Goal: Check status: Check status

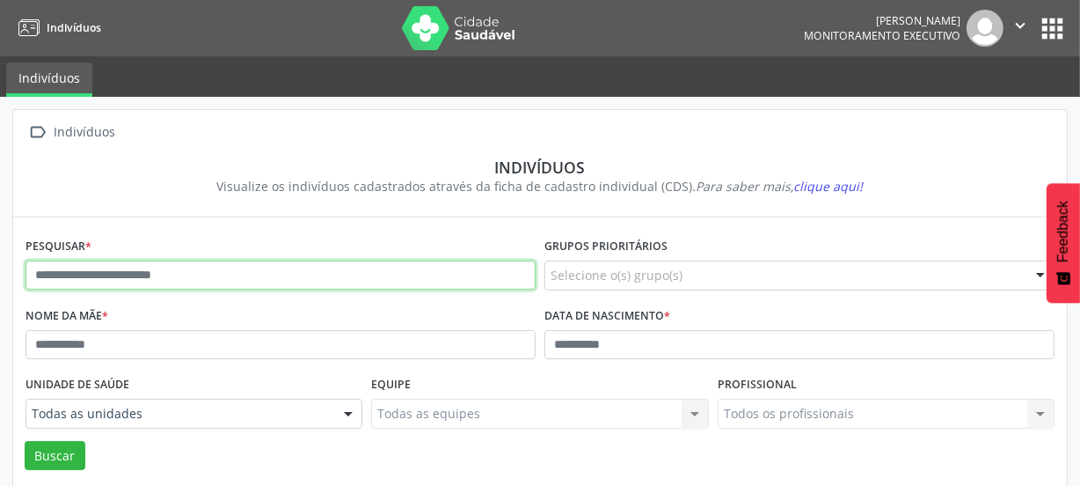
click at [119, 275] on input "text" at bounding box center [281, 275] width 510 height 30
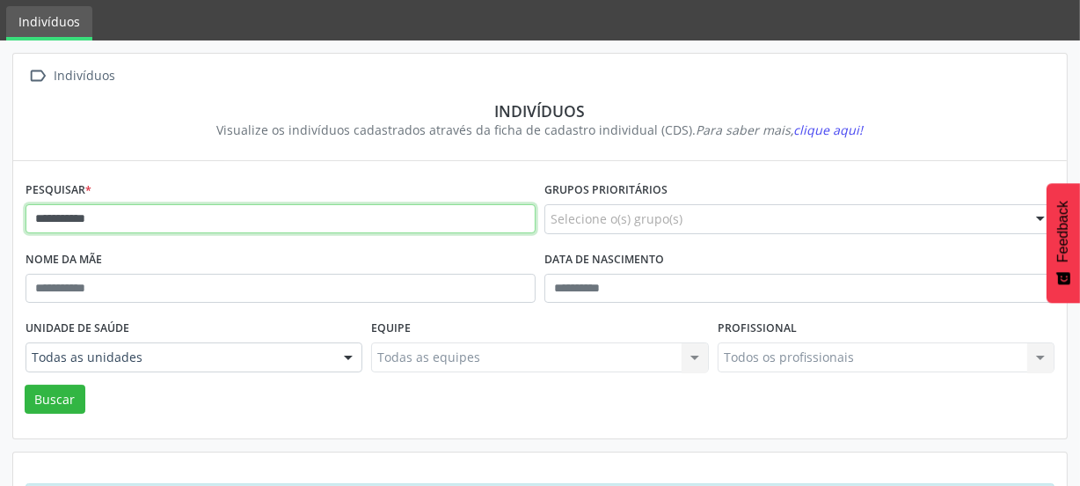
scroll to position [128, 0]
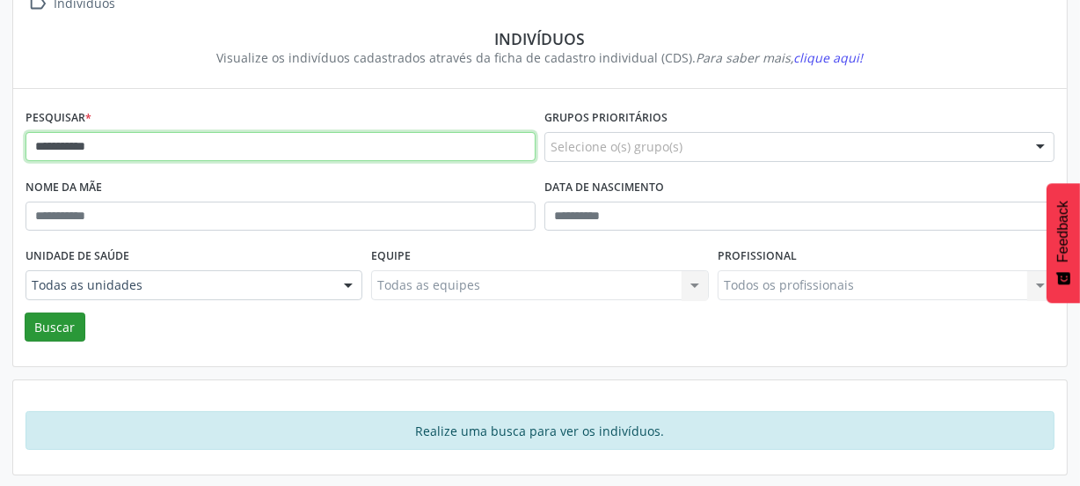
type input "**********"
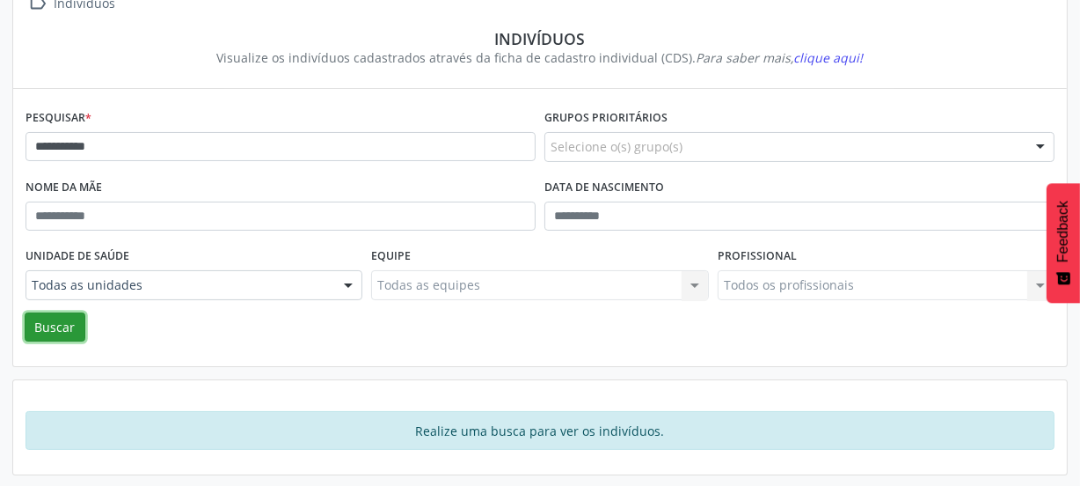
click at [70, 326] on button "Buscar" at bounding box center [55, 327] width 61 height 30
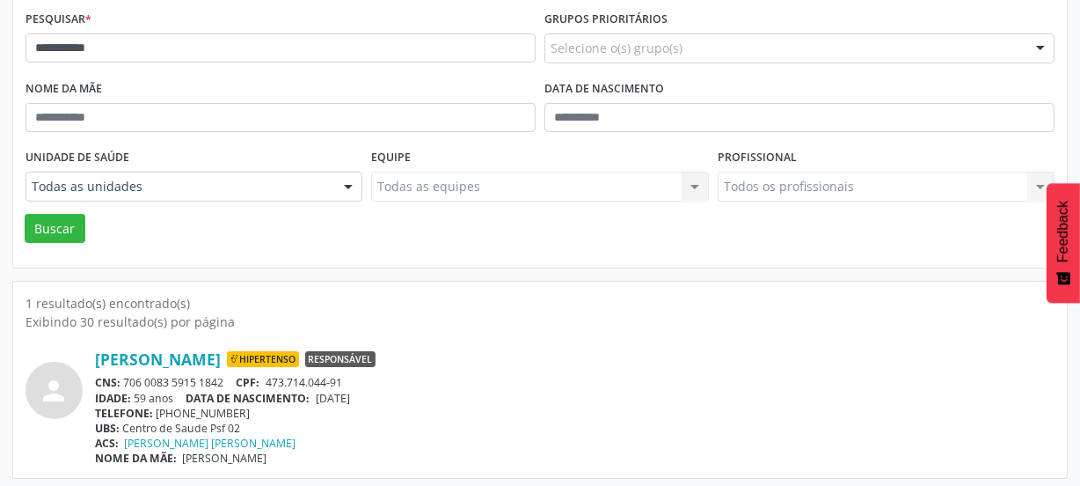
scroll to position [230, 0]
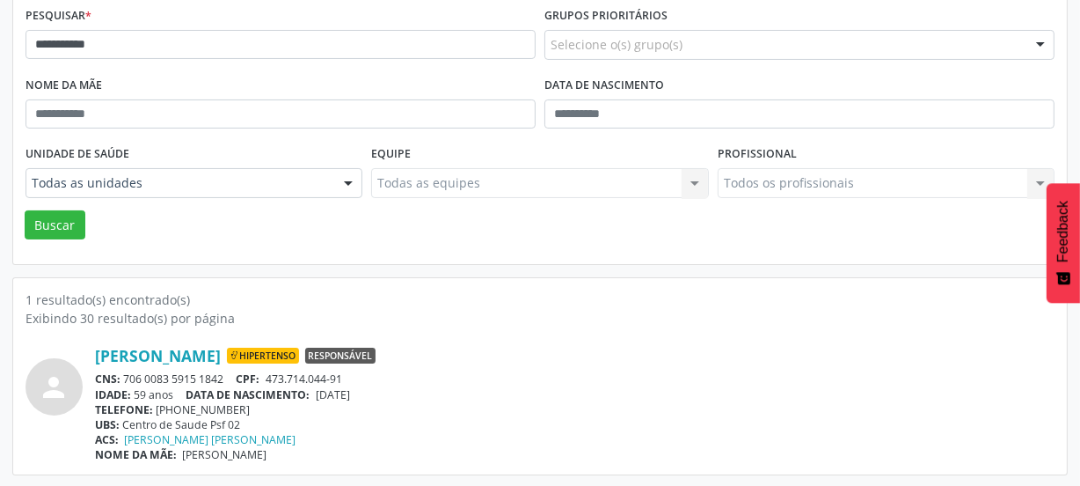
drag, startPoint x: 225, startPoint y: 376, endPoint x: 121, endPoint y: 373, distance: 104.7
click at [121, 373] on div "CNS: 706 0083 5915 1842 CPF: 473.714.044-91" at bounding box center [575, 378] width 960 height 15
click at [273, 421] on div "UBS: Centro de Saude Psf 02" at bounding box center [575, 424] width 960 height 15
drag, startPoint x: 227, startPoint y: 379, endPoint x: 126, endPoint y: 369, distance: 101.6
click at [126, 371] on div "CNS: 706 0083 5915 1842 CPF: 473.714.044-91" at bounding box center [575, 378] width 960 height 15
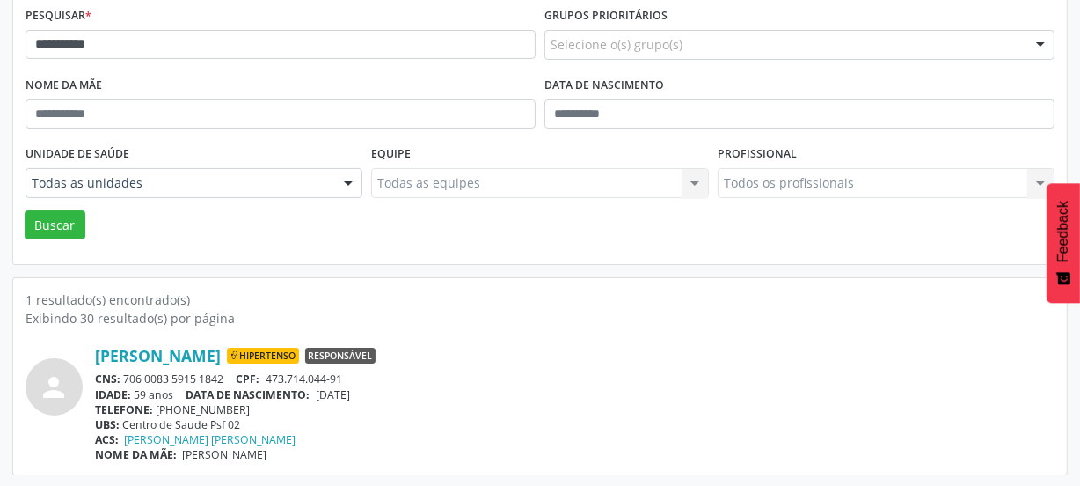
copy div "706 0083 5915 1842"
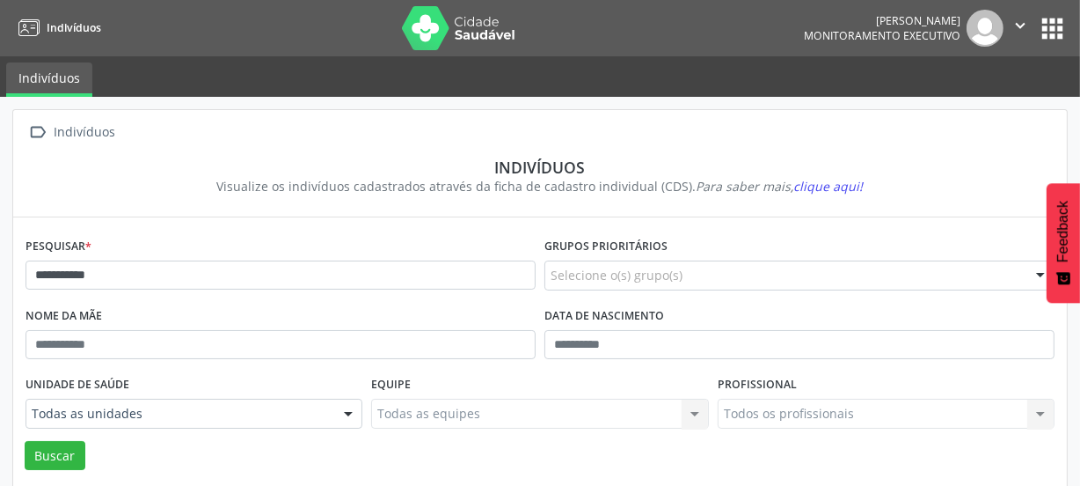
scroll to position [0, 0]
click at [431, 25] on img at bounding box center [459, 28] width 114 height 44
